Goal: Task Accomplishment & Management: Use online tool/utility

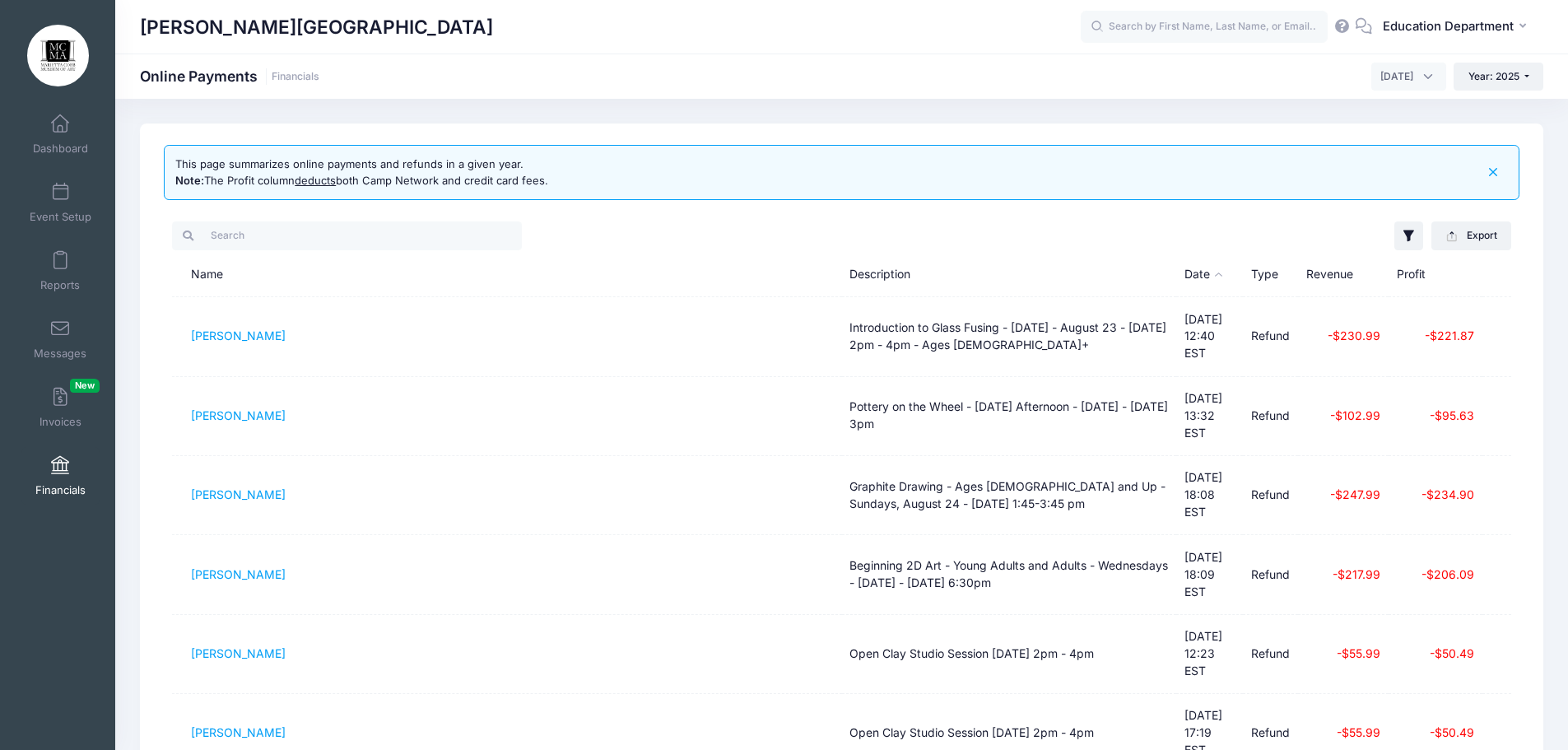
select select "10"
click at [266, 176] on div "This page summarizes online payments and refunds in a given year. Note: The Pro…" at bounding box center [362, 172] width 373 height 33
click at [424, 173] on div "This page summarizes online payments and refunds in a given year. Note: The Pro…" at bounding box center [362, 172] width 373 height 33
click at [1395, 230] on button "button" at bounding box center [1408, 235] width 28 height 28
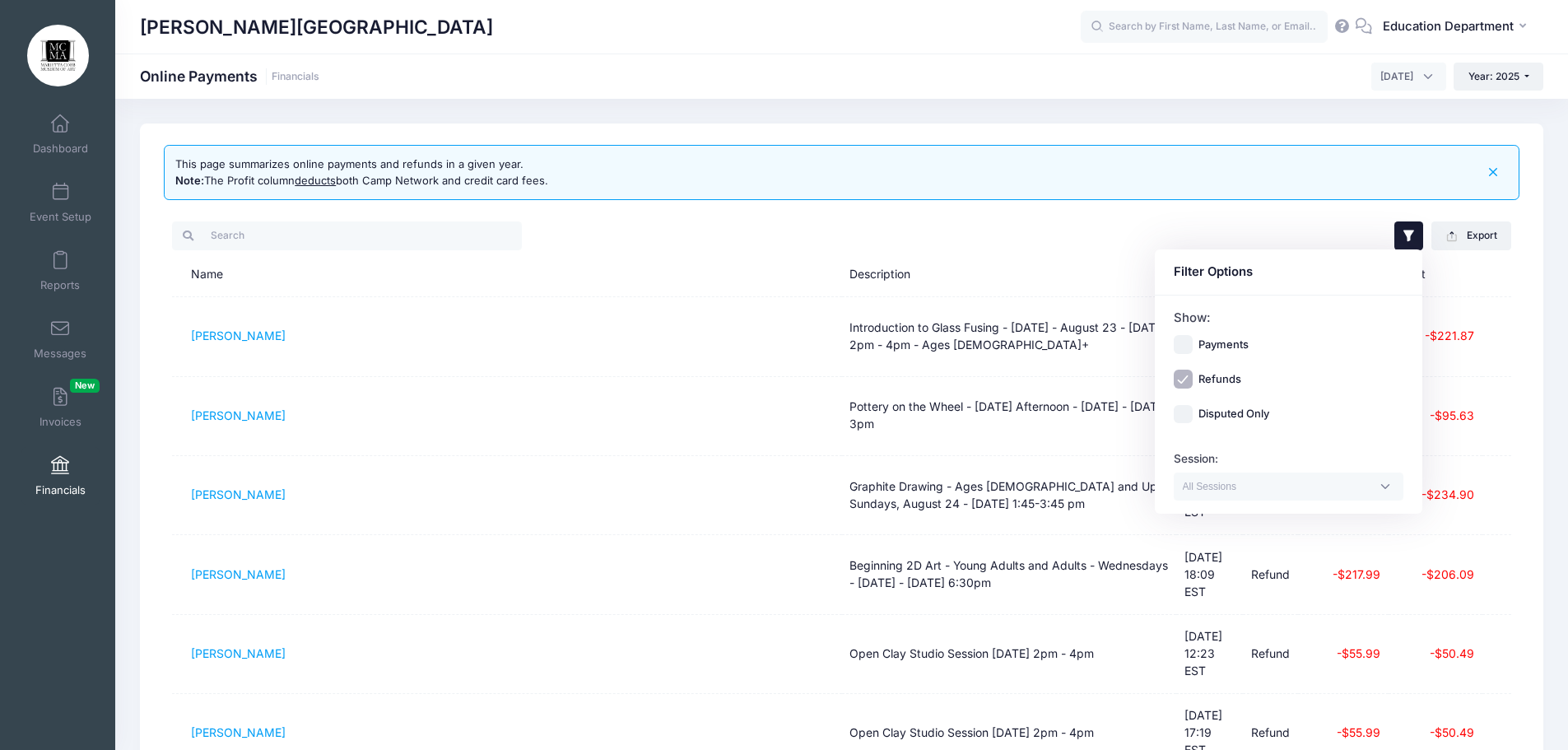
click at [1216, 340] on label "Payments" at bounding box center [1223, 345] width 50 height 17
click at [1192, 340] on input "Payments" at bounding box center [1183, 344] width 19 height 19
checkbox input "true"
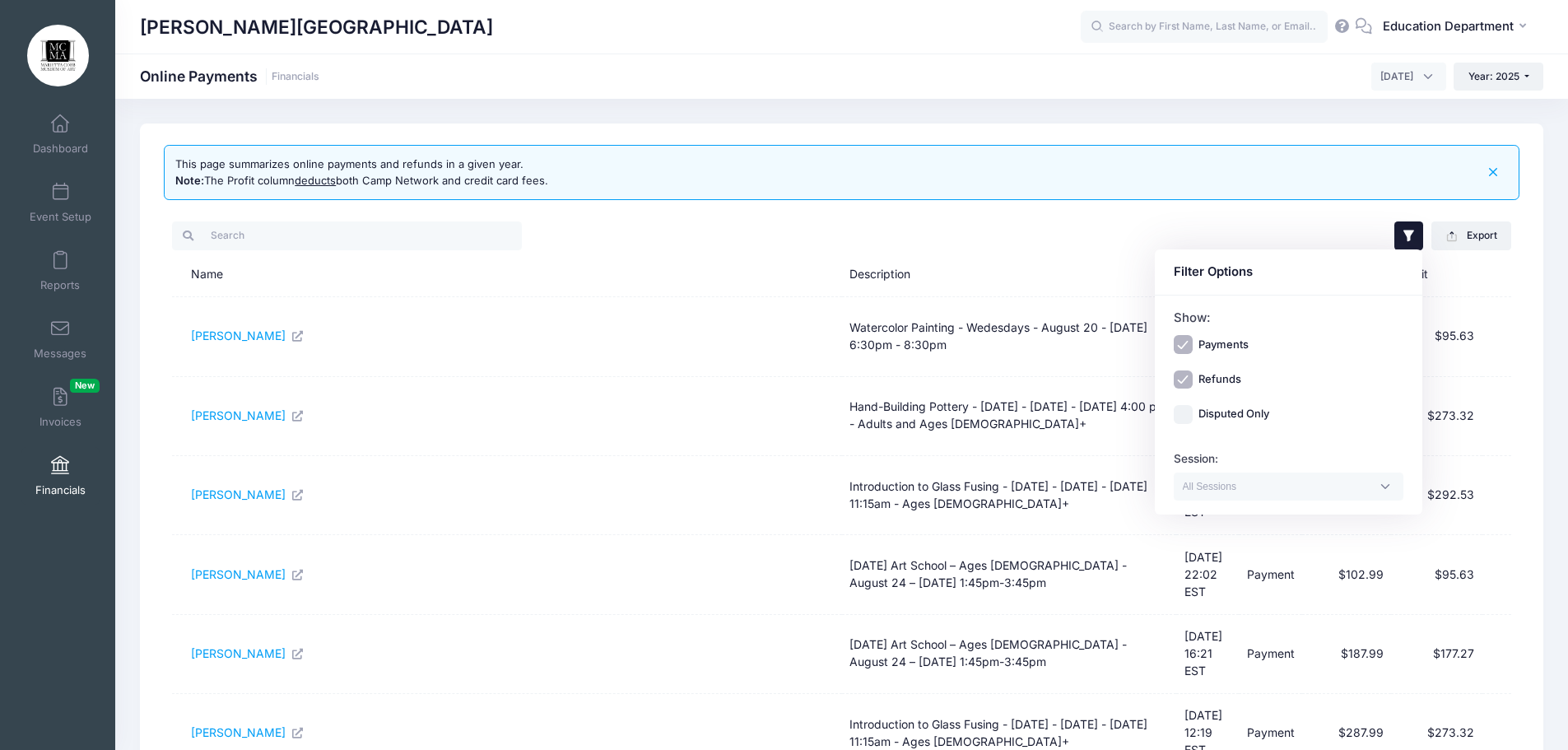
click at [1082, 114] on div "[PERSON_NAME][GEOGRAPHIC_DATA] Online Payments Financials [DATE] [DATE] [DATE] …" at bounding box center [841, 686] width 1453 height 1175
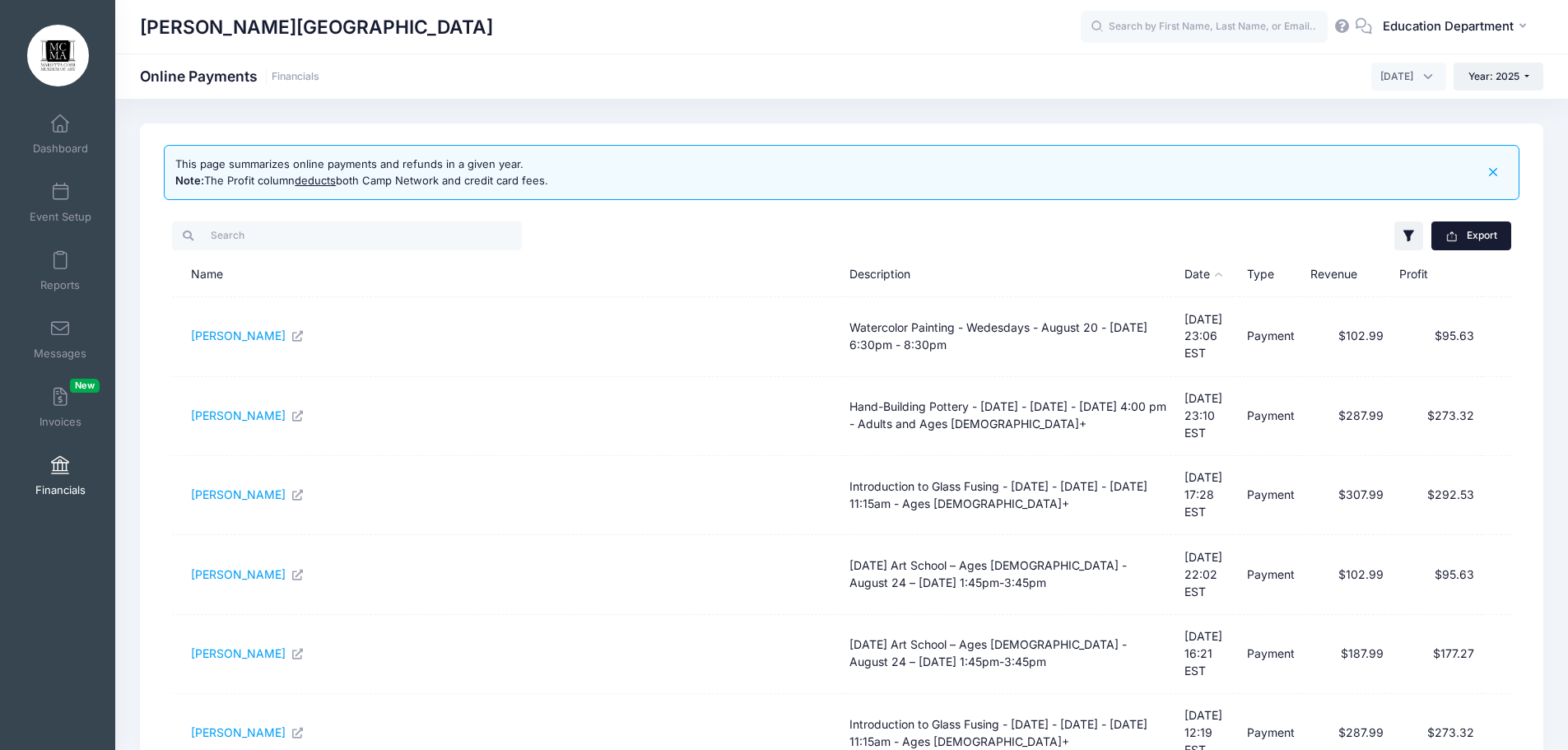
click at [1491, 248] on button "Export" at bounding box center [1471, 235] width 80 height 28
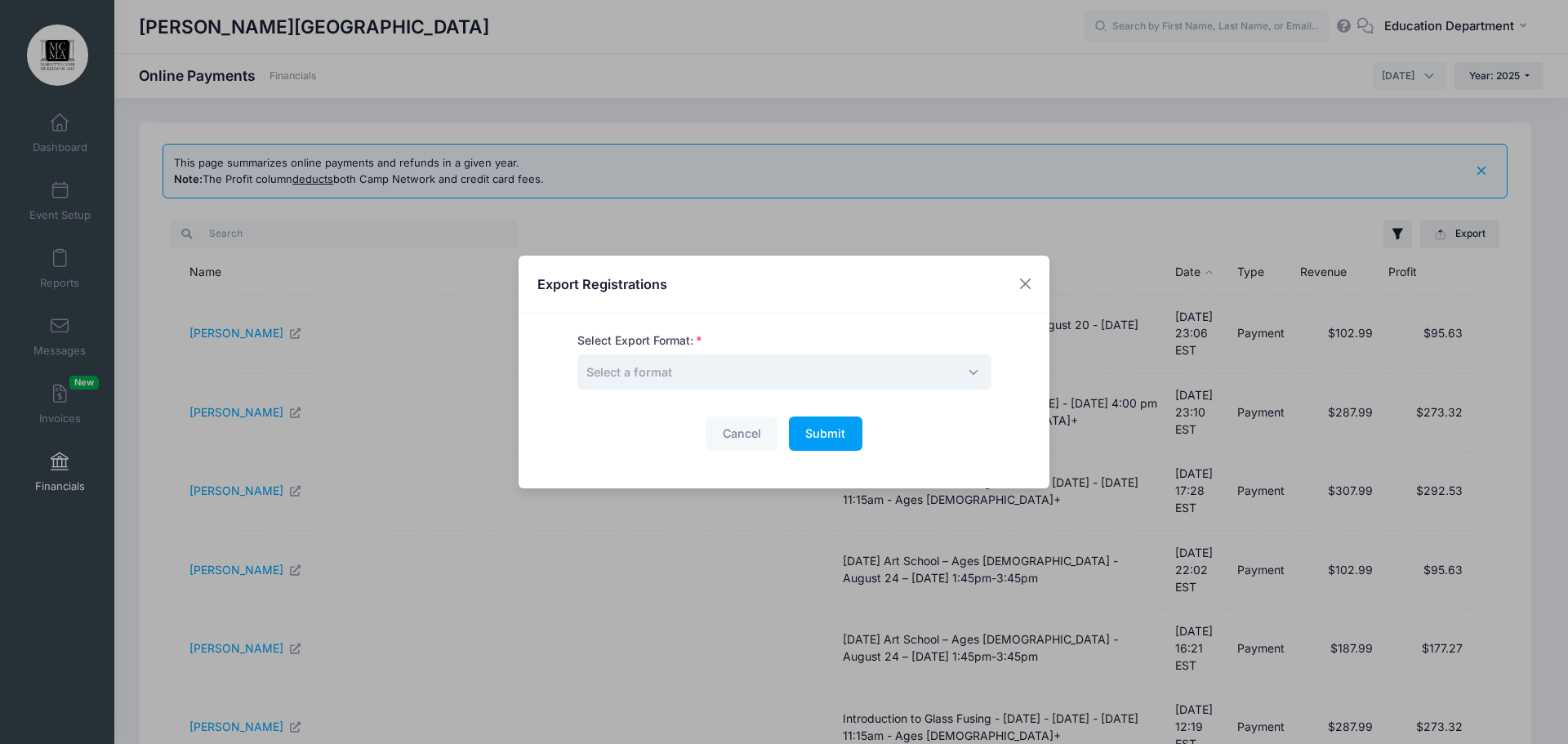
click at [757, 369] on span "Select a format" at bounding box center [784, 372] width 414 height 35
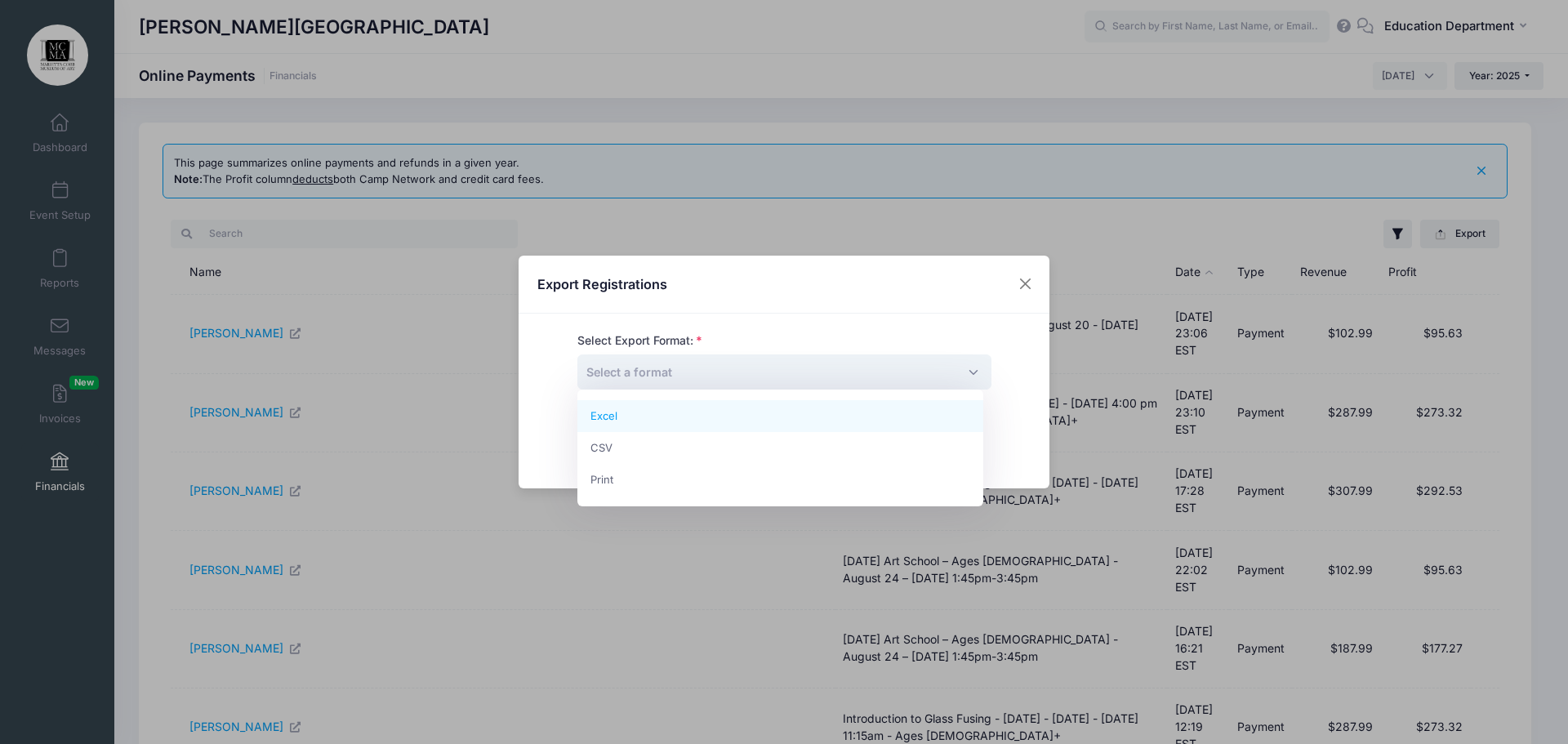
select select "excel"
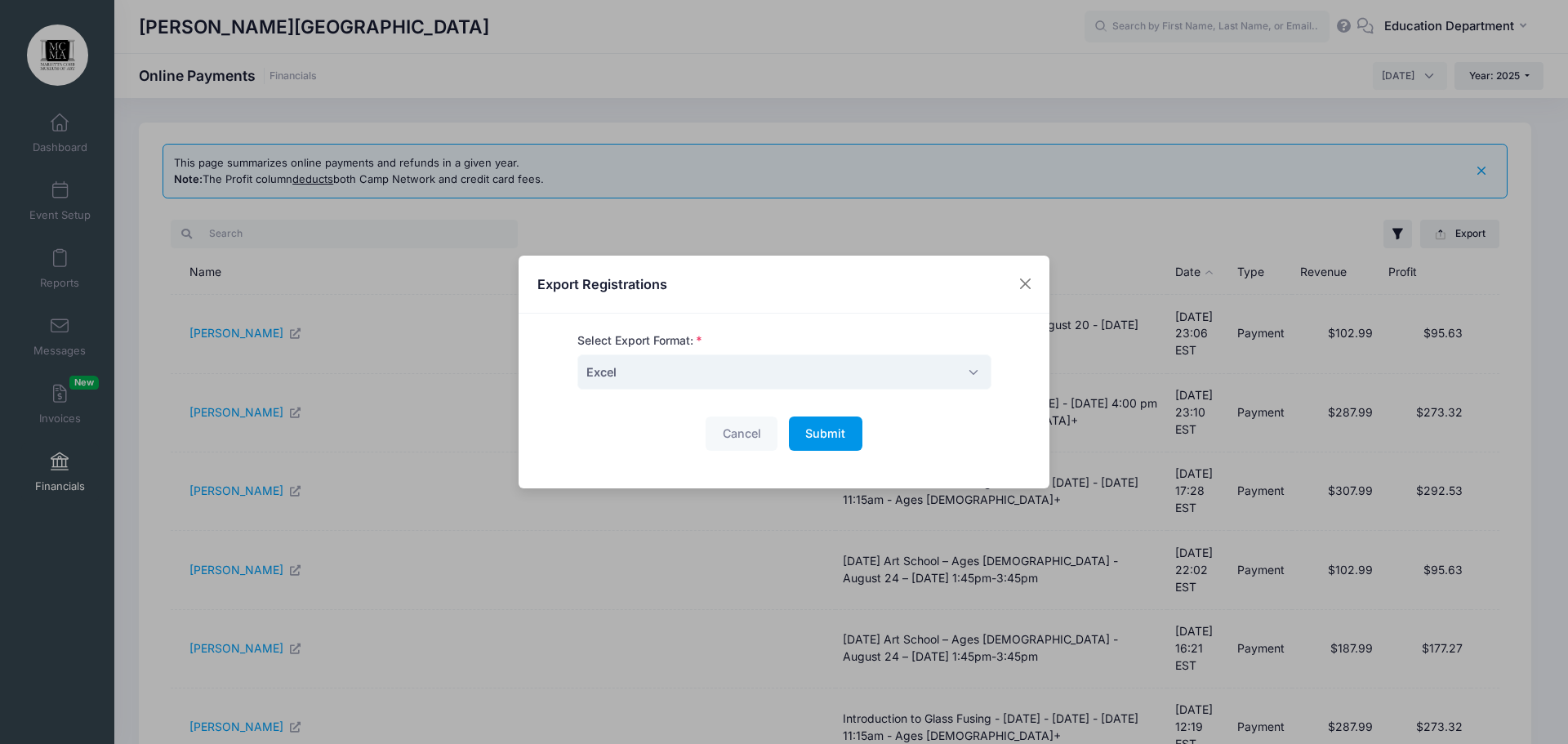
click at [836, 435] on span "Submit" at bounding box center [825, 432] width 40 height 14
